Goal: Find specific page/section: Find specific page/section

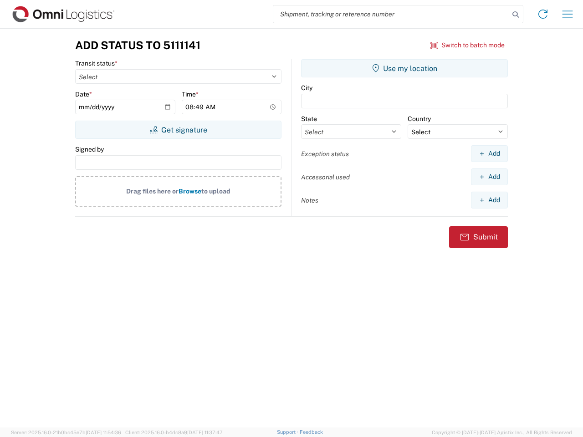
click at [391, 14] on input "search" at bounding box center [391, 13] width 236 height 17
click at [515, 15] on icon at bounding box center [515, 14] width 13 height 13
click at [543, 14] on icon at bounding box center [542, 14] width 15 height 15
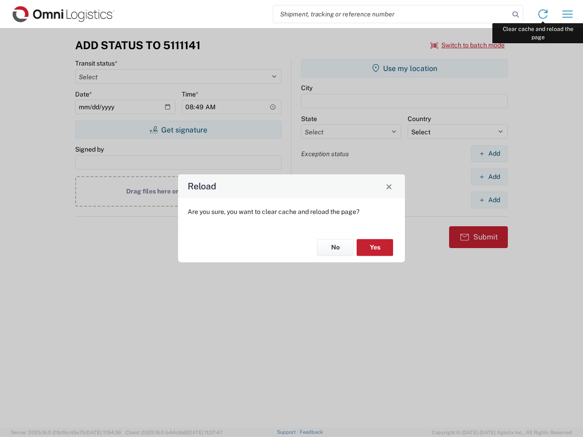
click at [567, 14] on div "Reload Are you sure, you want to clear cache and reload the page? No Yes" at bounding box center [291, 218] width 583 height 437
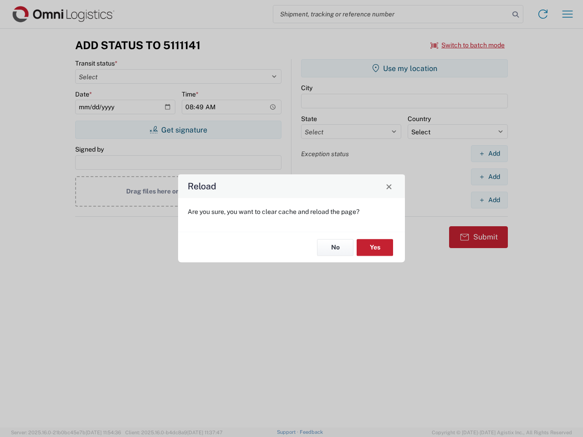
click at [467, 45] on div "Reload Are you sure, you want to clear cache and reload the page? No Yes" at bounding box center [291, 218] width 583 height 437
click at [178, 130] on div "Reload Are you sure, you want to clear cache and reload the page? No Yes" at bounding box center [291, 218] width 583 height 437
click at [404, 68] on div "Reload Are you sure, you want to clear cache and reload the page? No Yes" at bounding box center [291, 218] width 583 height 437
click at [489, 153] on div "Reload Are you sure, you want to clear cache and reload the page? No Yes" at bounding box center [291, 218] width 583 height 437
click at [489, 177] on div "Reload Are you sure, you want to clear cache and reload the page? No Yes" at bounding box center [291, 218] width 583 height 437
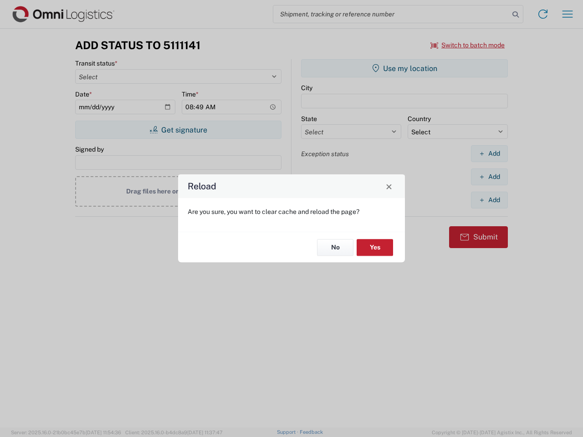
click at [489, 200] on div "Reload Are you sure, you want to clear cache and reload the page? No Yes" at bounding box center [291, 218] width 583 height 437
